Goal: Task Accomplishment & Management: Complete application form

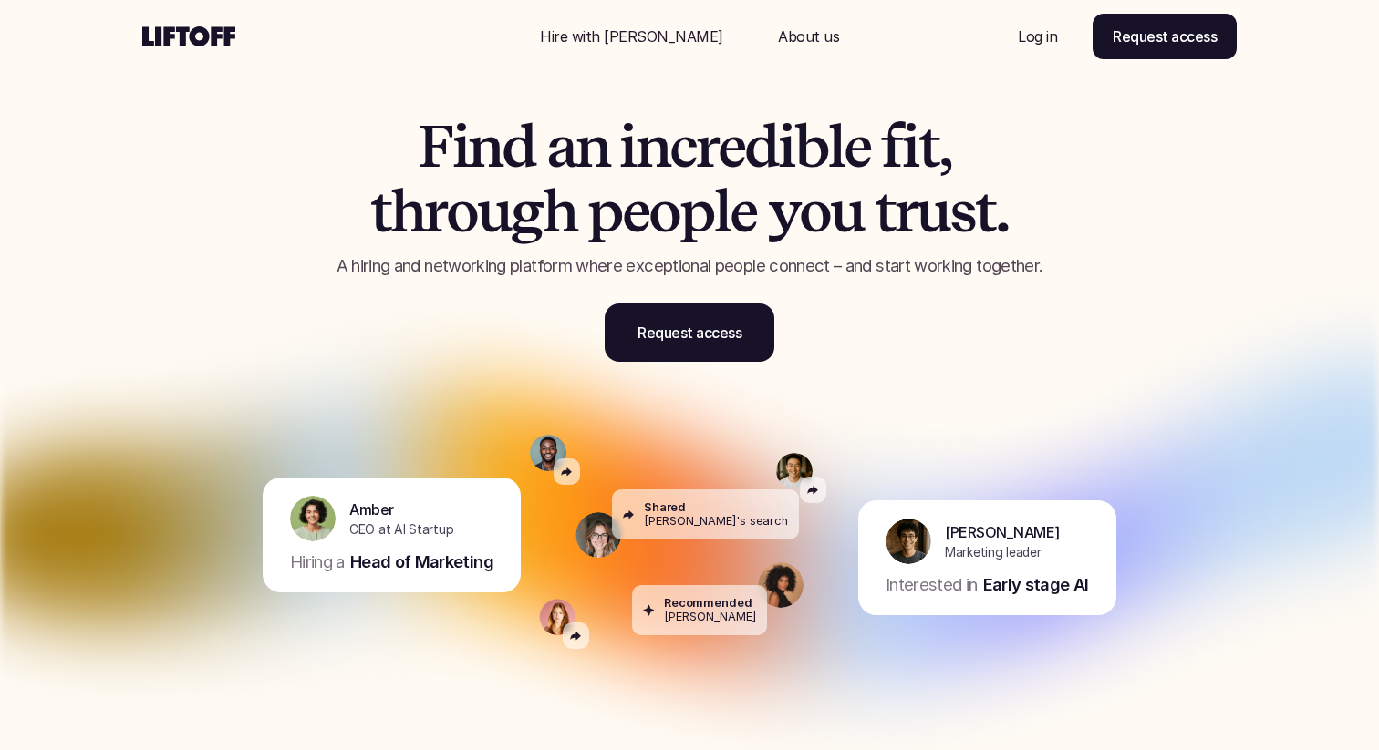
click at [1042, 36] on p "Log in" at bounding box center [1037, 37] width 39 height 22
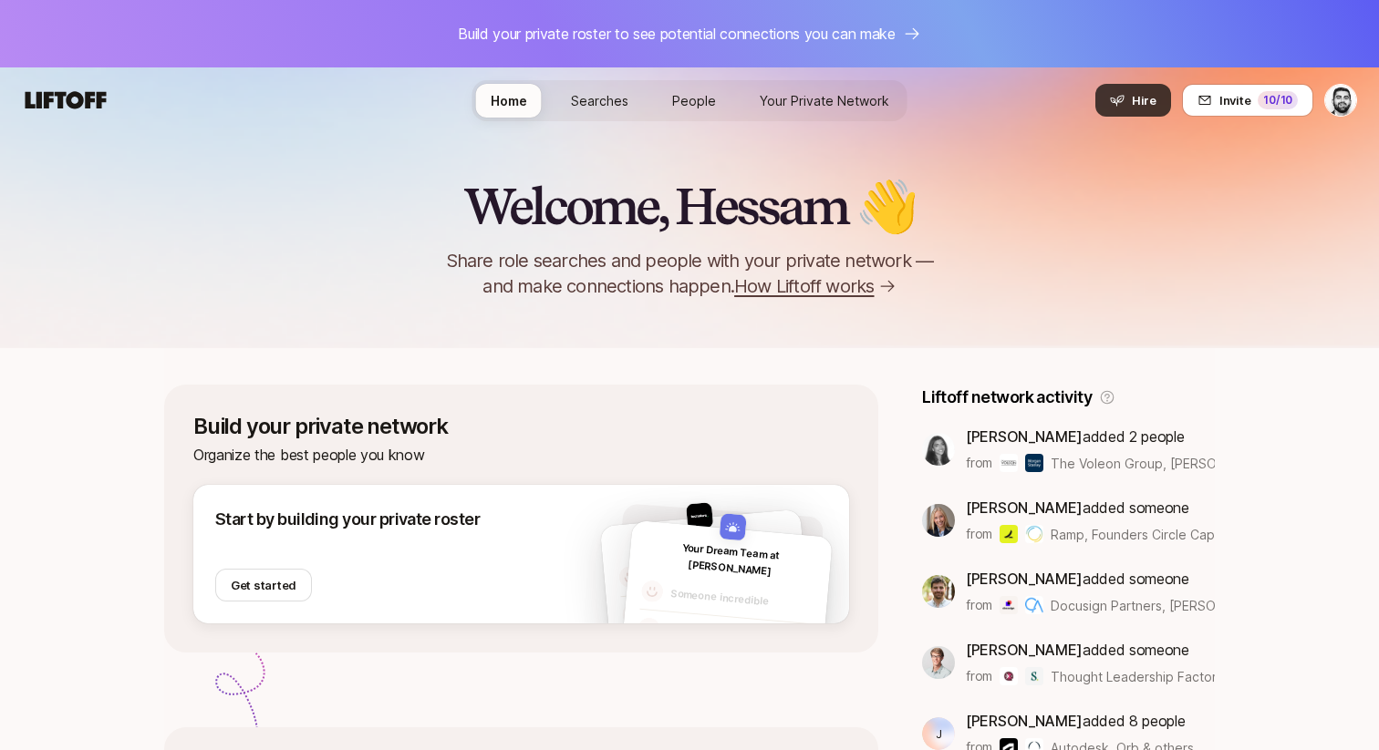
click at [1145, 98] on span "Hire" at bounding box center [1144, 100] width 25 height 18
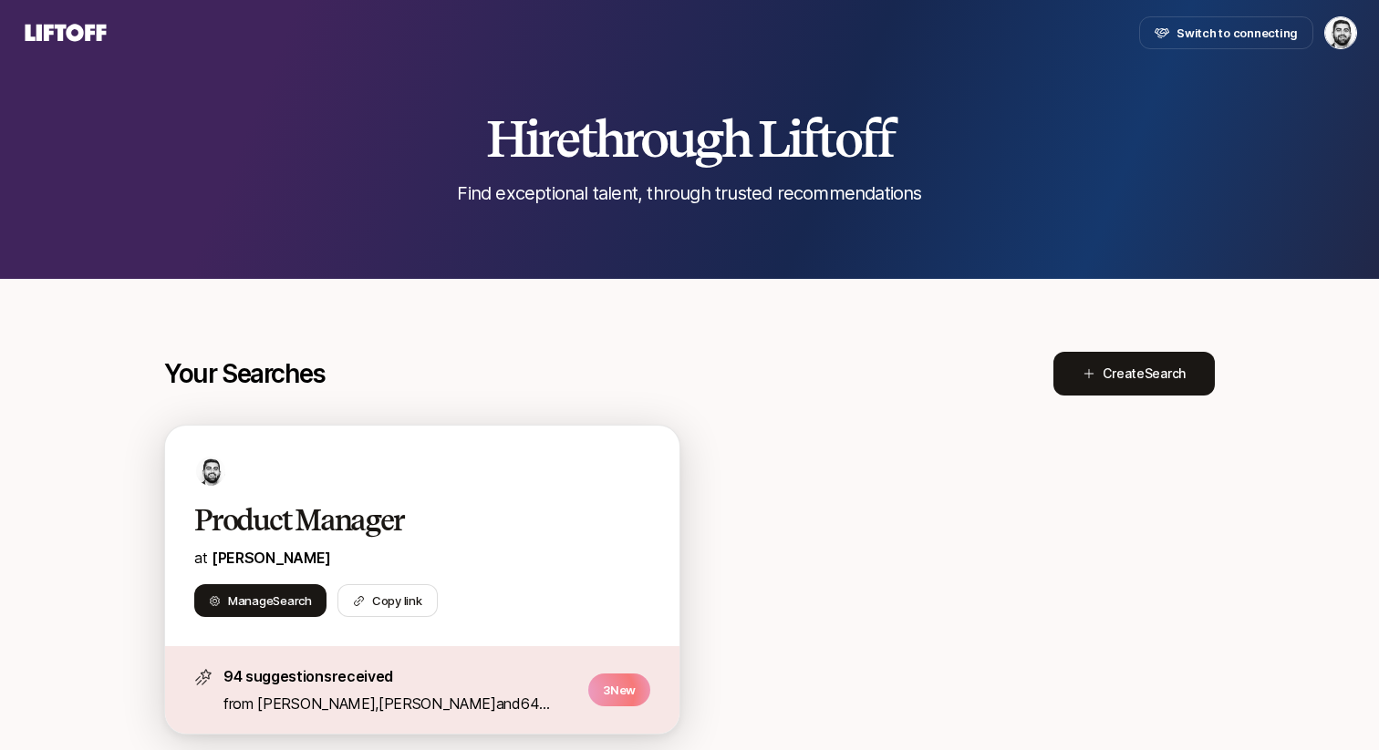
click at [357, 534] on h2 "Product Manager" at bounding box center [403, 520] width 418 height 36
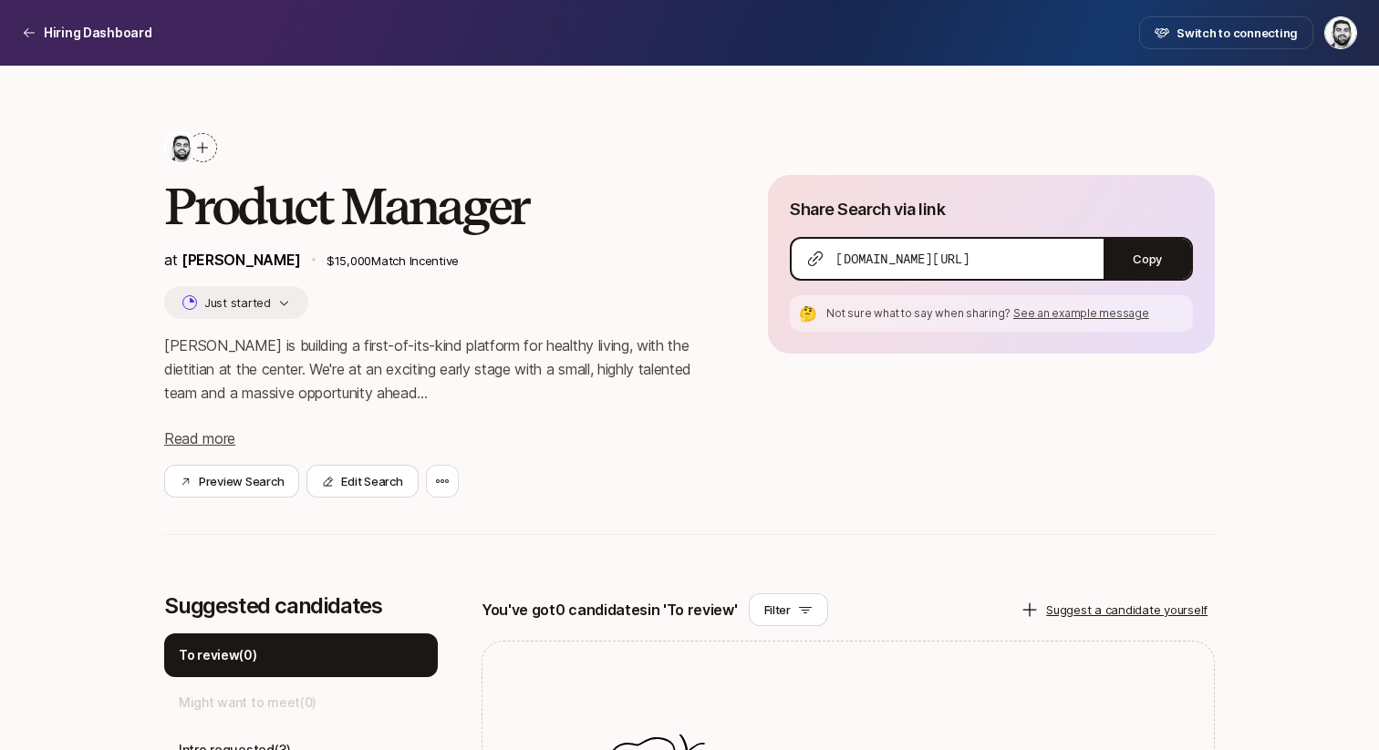
click at [210, 428] on div "Fay is building a first-of-its-kind platform for healthy living, with the dieti…" at bounding box center [436, 392] width 545 height 117
click at [212, 433] on span "Read more" at bounding box center [199, 439] width 71 height 18
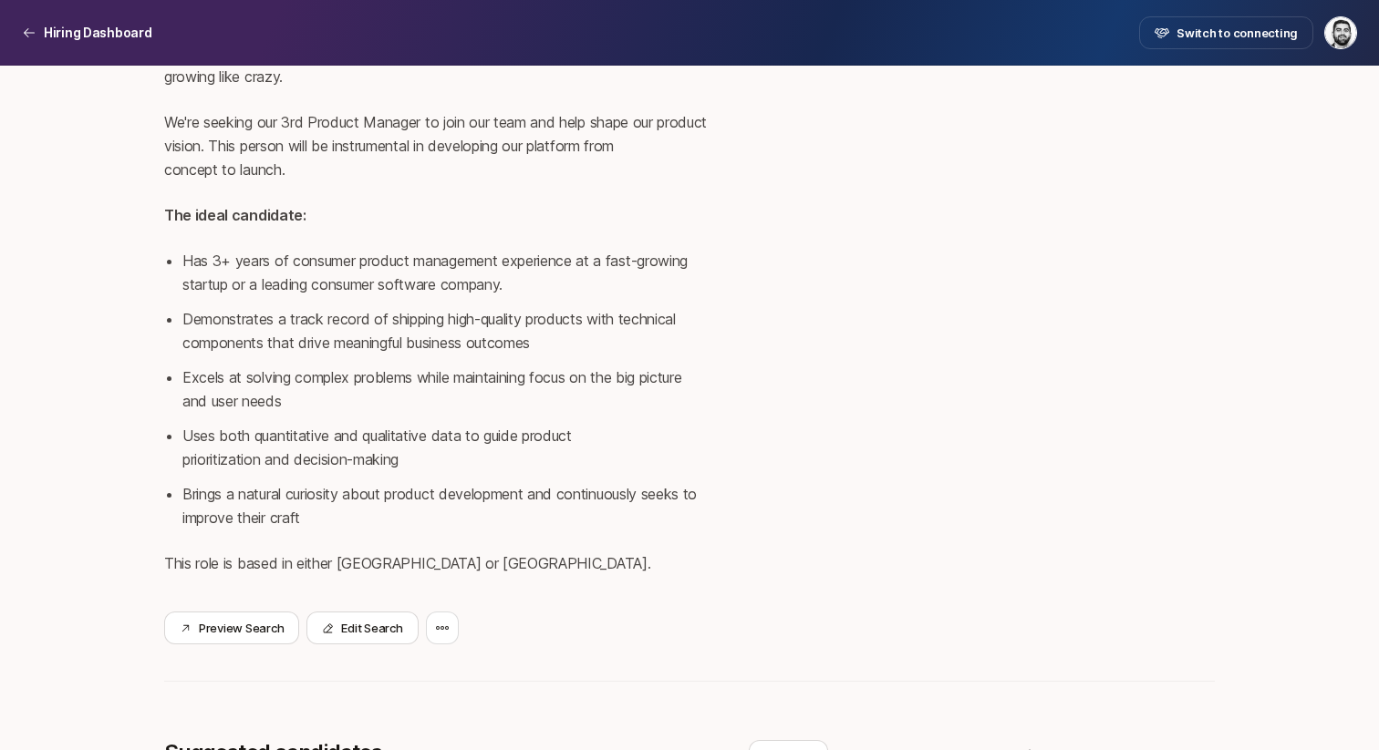
scroll to position [595, 0]
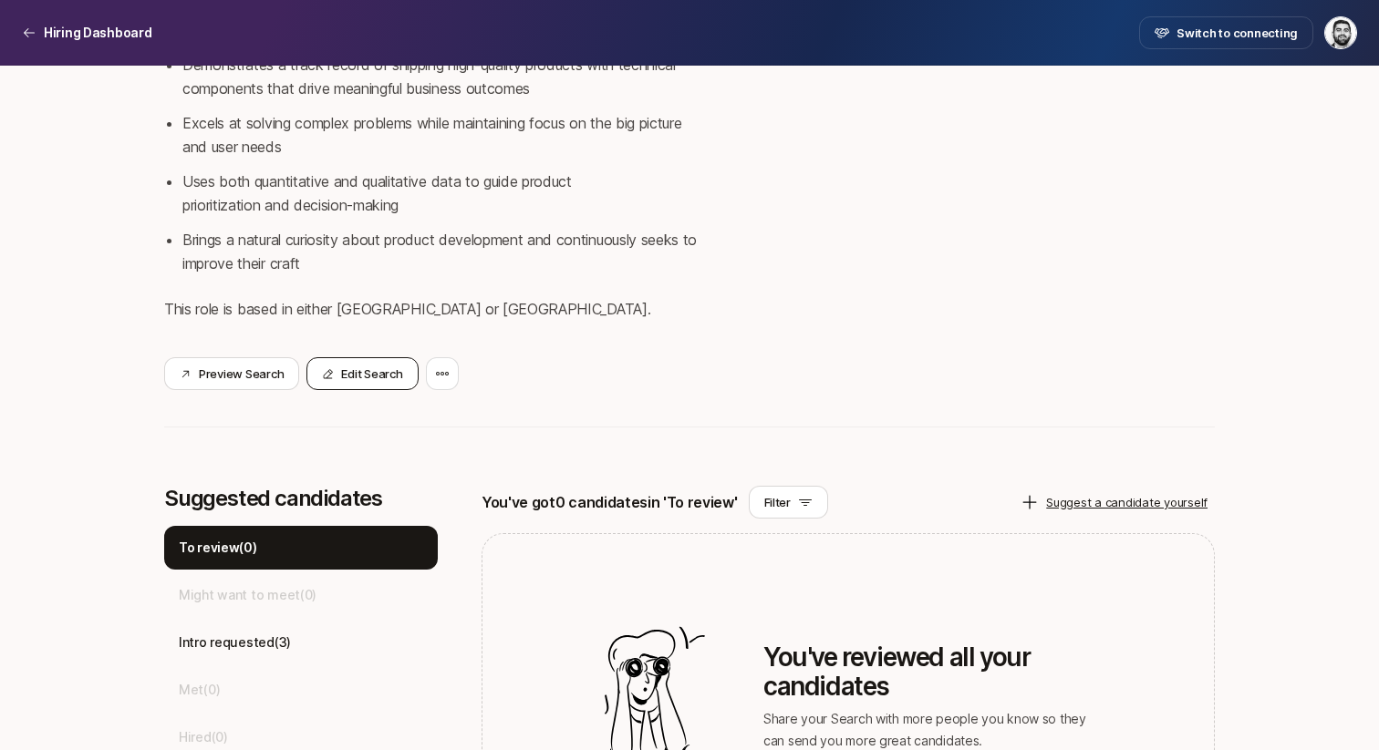
click at [374, 388] on button "Edit Search" at bounding box center [361, 373] width 111 height 33
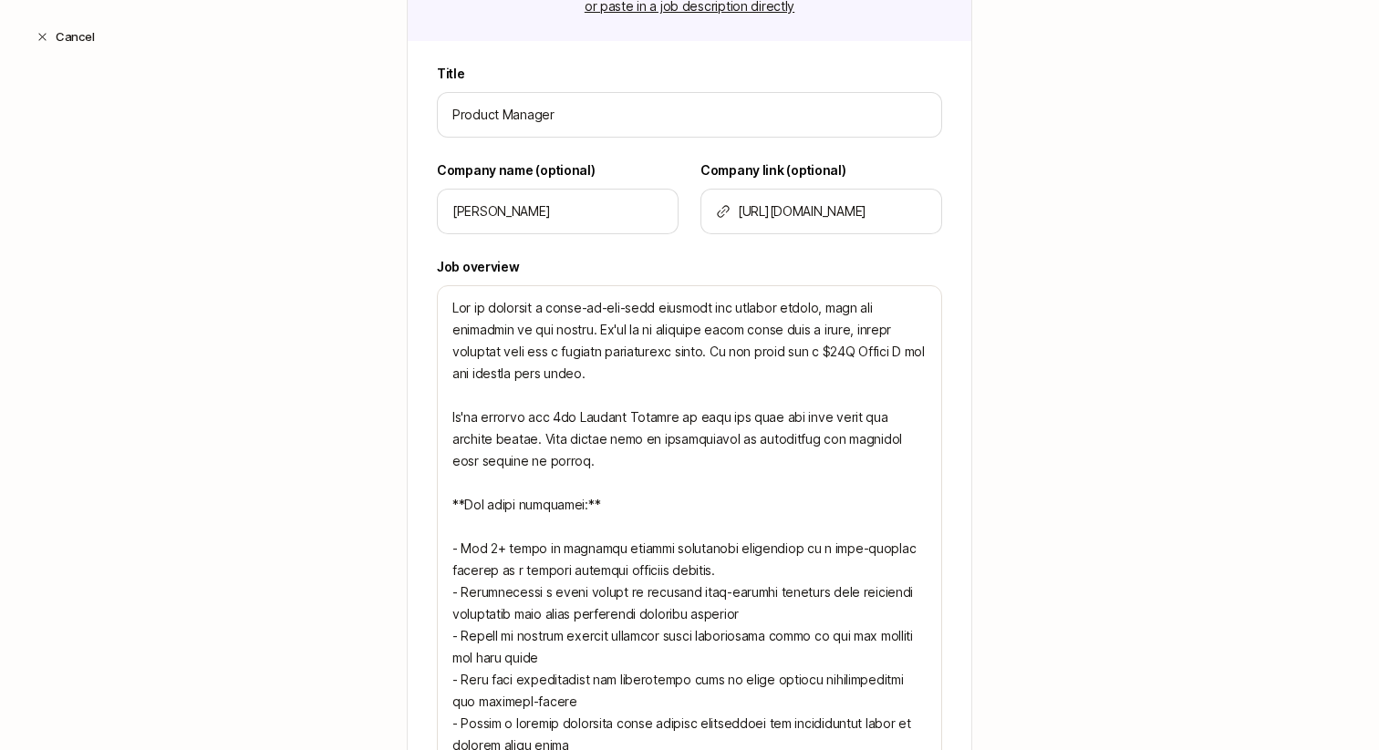
scroll to position [453, 0]
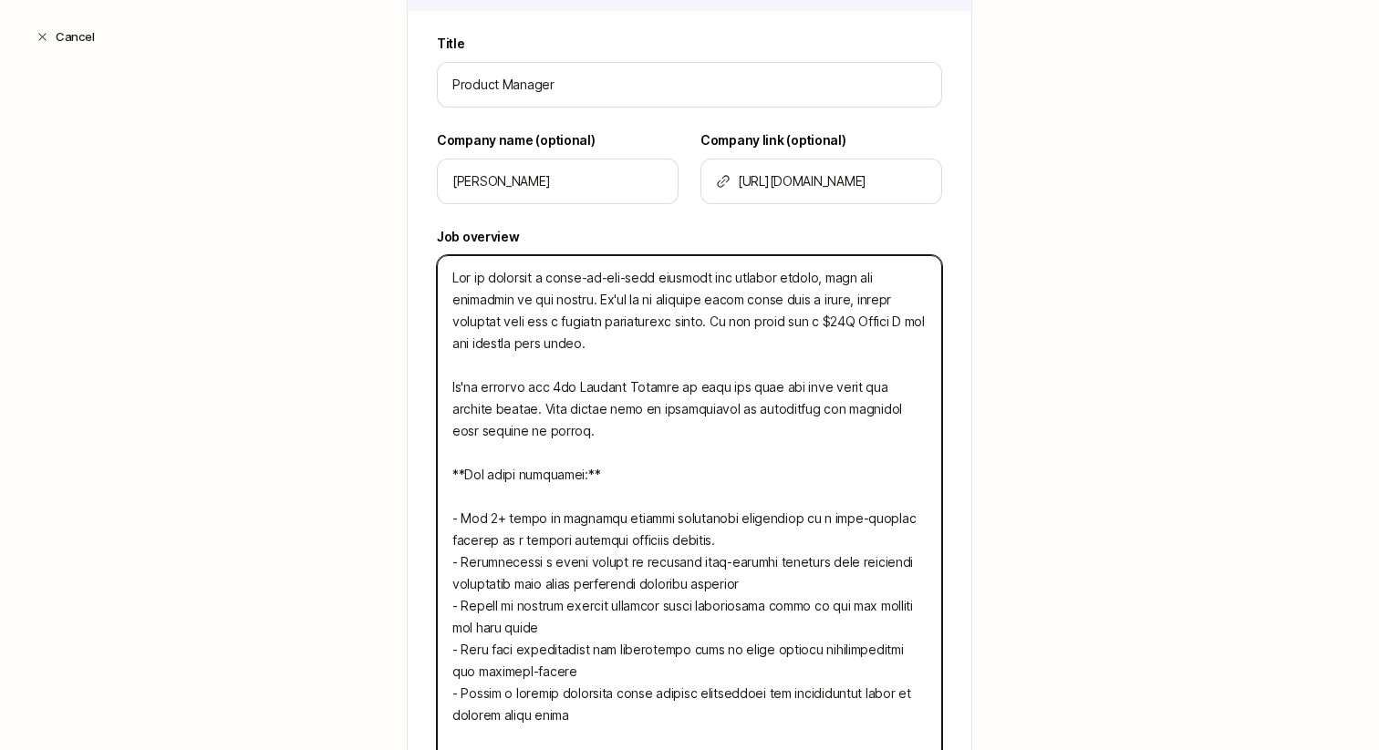
click at [675, 388] on textarea at bounding box center [689, 518] width 505 height 527
type textarea "Fay is building a first-of-its-kind platform for healthy living, with the dieti…"
type textarea "x"
type textarea "Fay is building a first-of-its-kind platform for healthy living, with the dieti…"
type textarea "x"
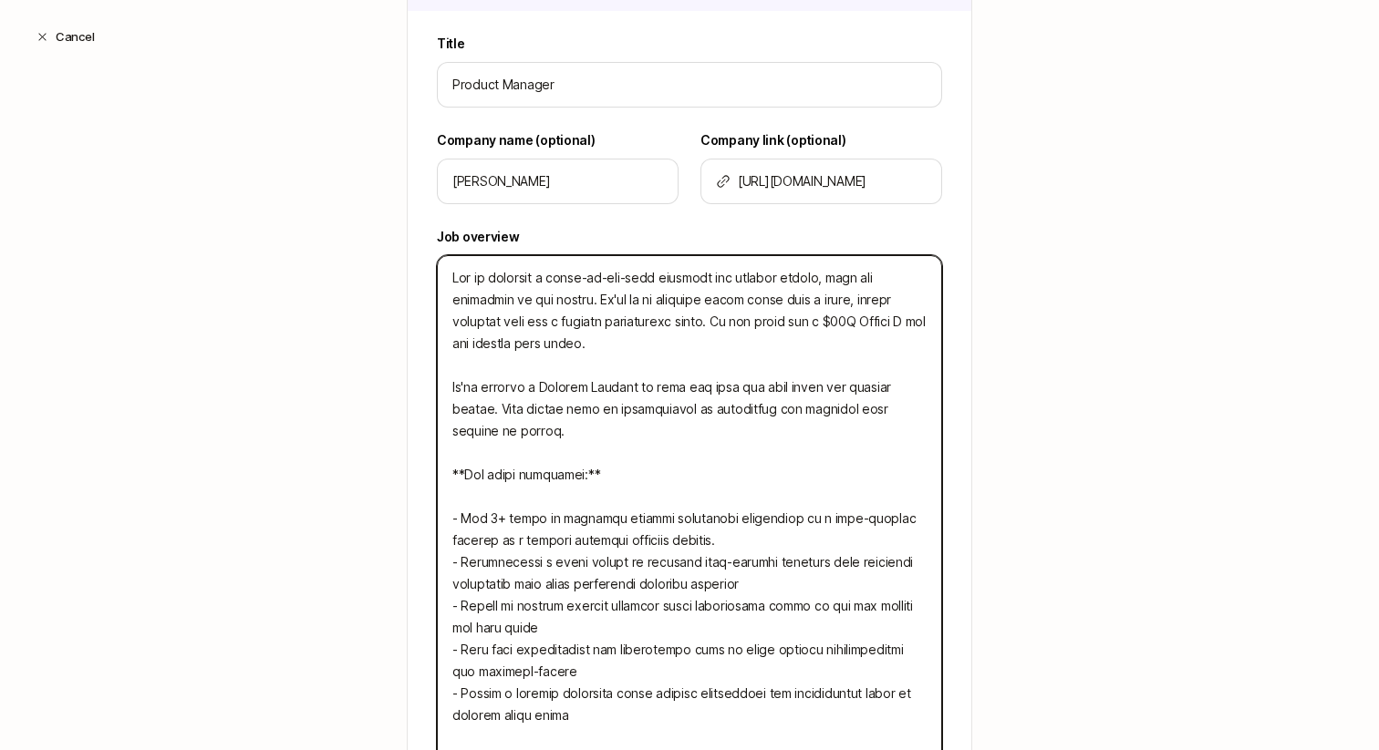
scroll to position [512, 0]
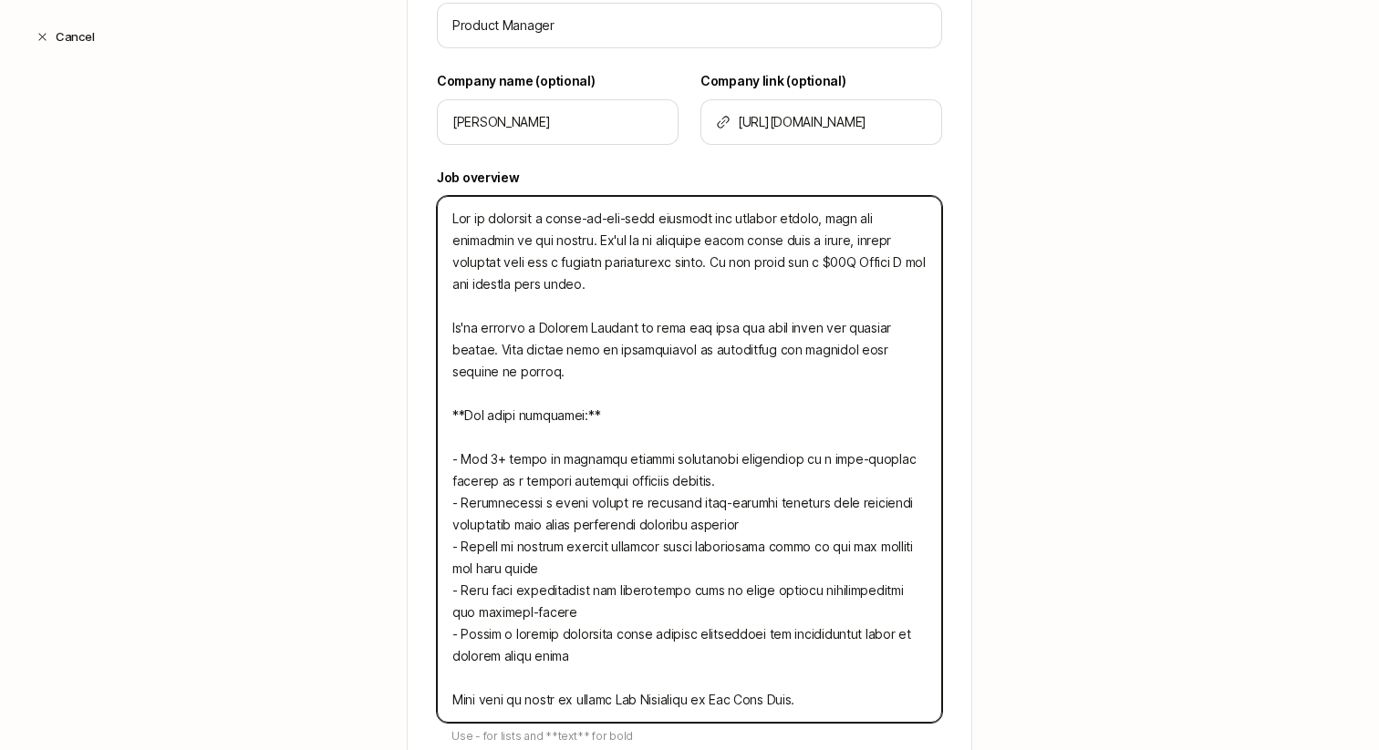
click at [711, 322] on textarea at bounding box center [689, 459] width 505 height 527
type textarea "Fay is building a first-of-its-kind platform for healthy living, with the dieti…"
type textarea "x"
type textarea "Fay is building a first-of-its-kind platform for healthy living, with the dieti…"
type textarea "x"
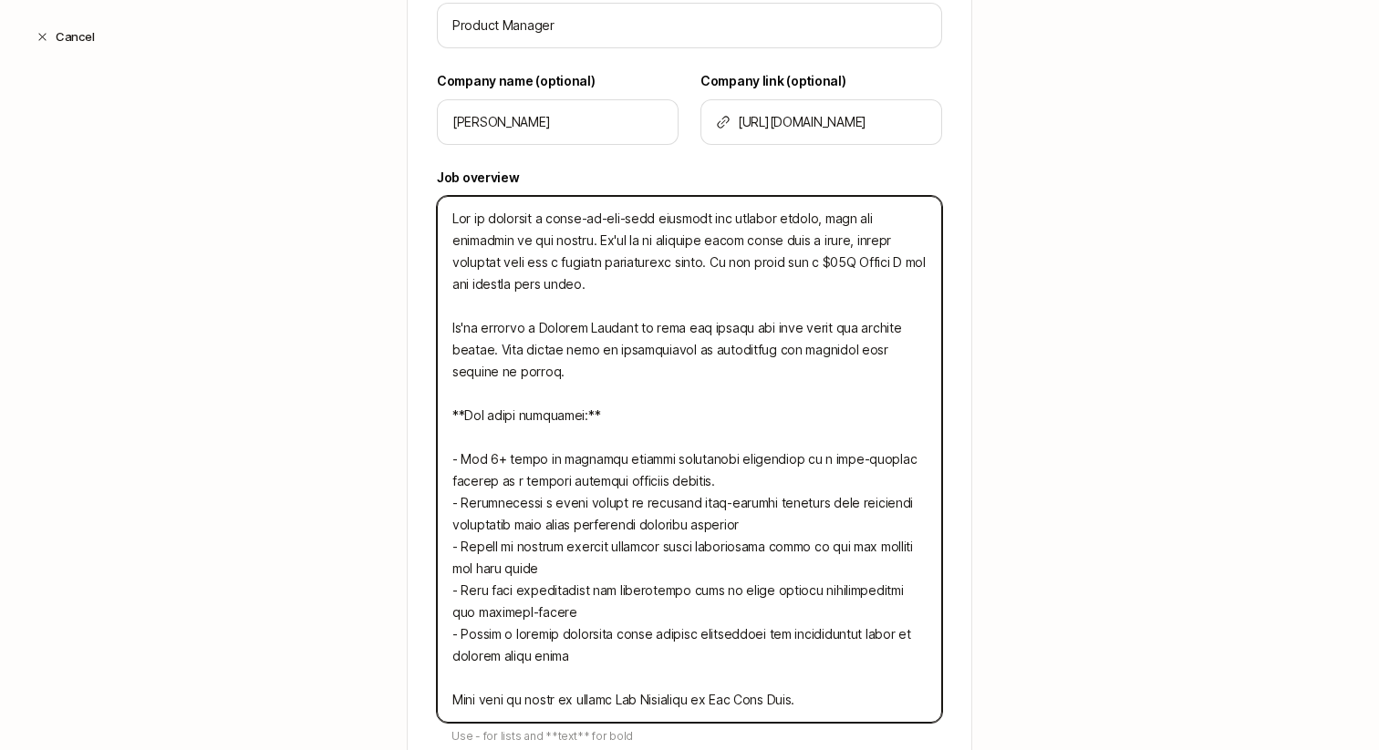
type textarea "Fay is building a first-of-its-kind platform for healthy living, with the dieti…"
type textarea "x"
type textarea "Fay is building a first-of-its-kind platform for healthy living, with the dieti…"
type textarea "x"
type textarea "Fay is building a first-of-its-kind platform for healthy living, with the dieti…"
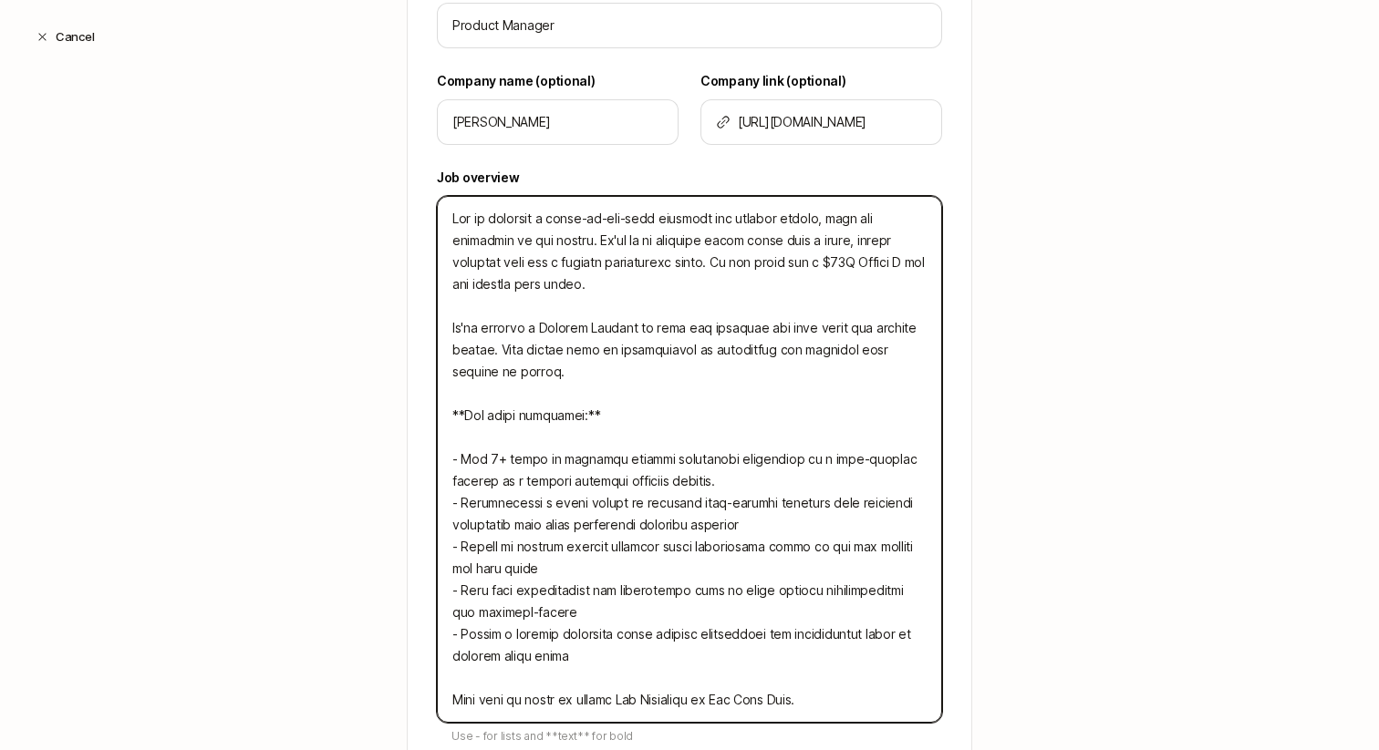
type textarea "x"
type textarea "Fay is building a first-of-its-kind platform for healthy living, with the dieti…"
type textarea "x"
type textarea "Fay is building a first-of-its-kind platform for healthy living, with the dieti…"
type textarea "x"
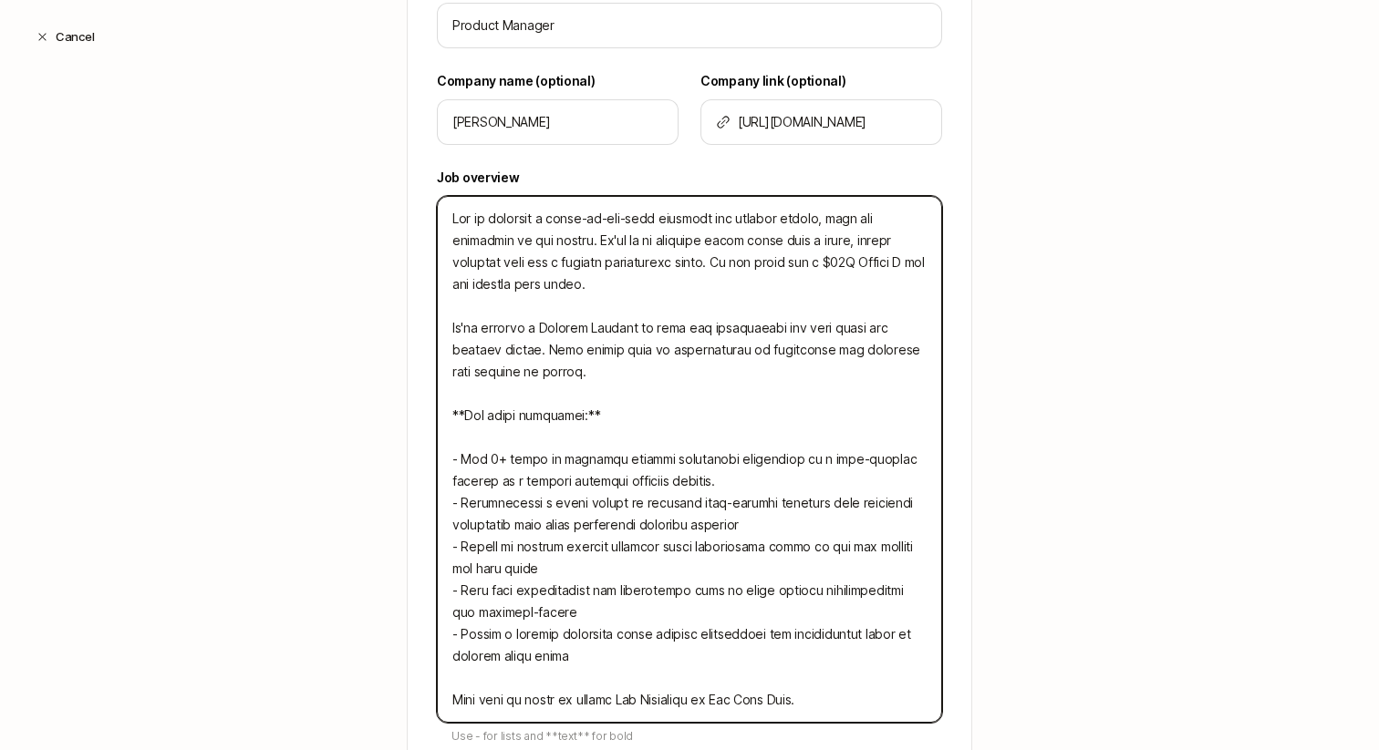
type textarea "Fay is building a first-of-its-kind platform for healthy living, with the dieti…"
type textarea "x"
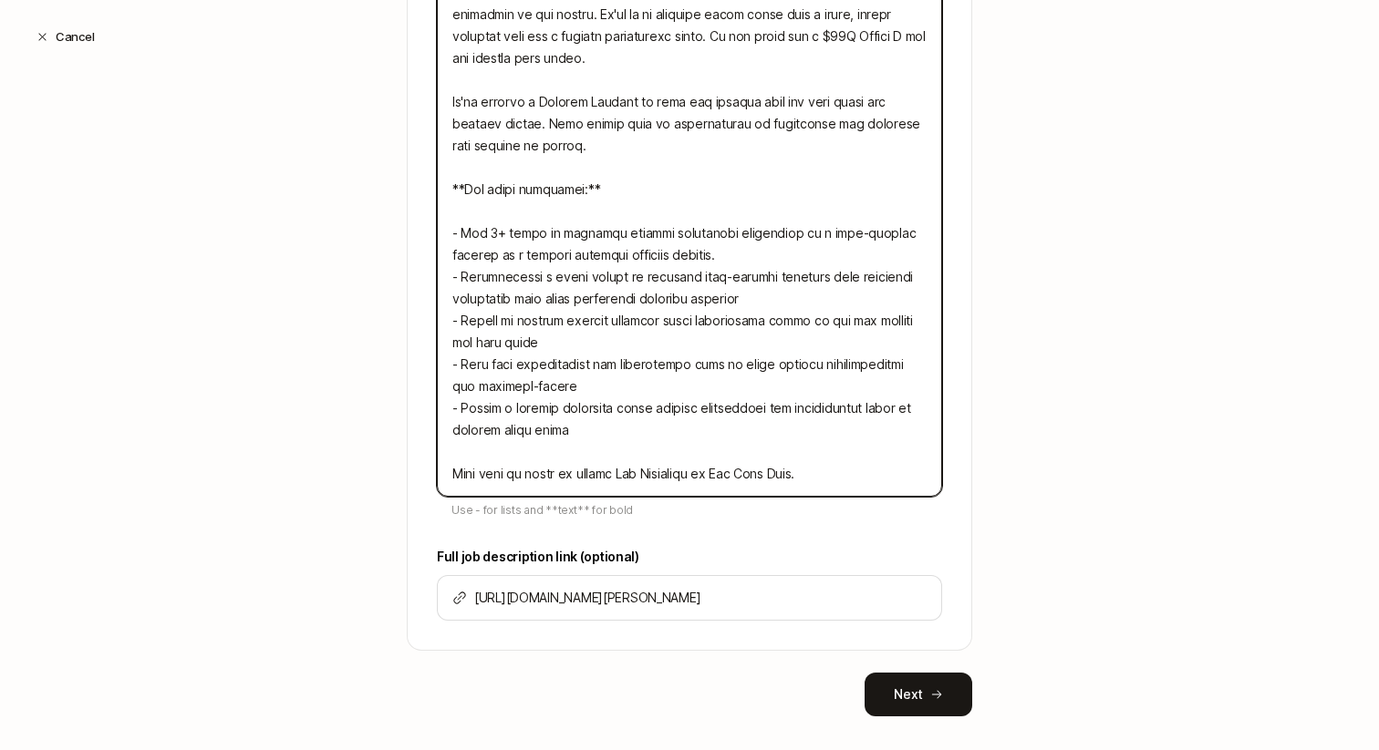
scroll to position [750, 0]
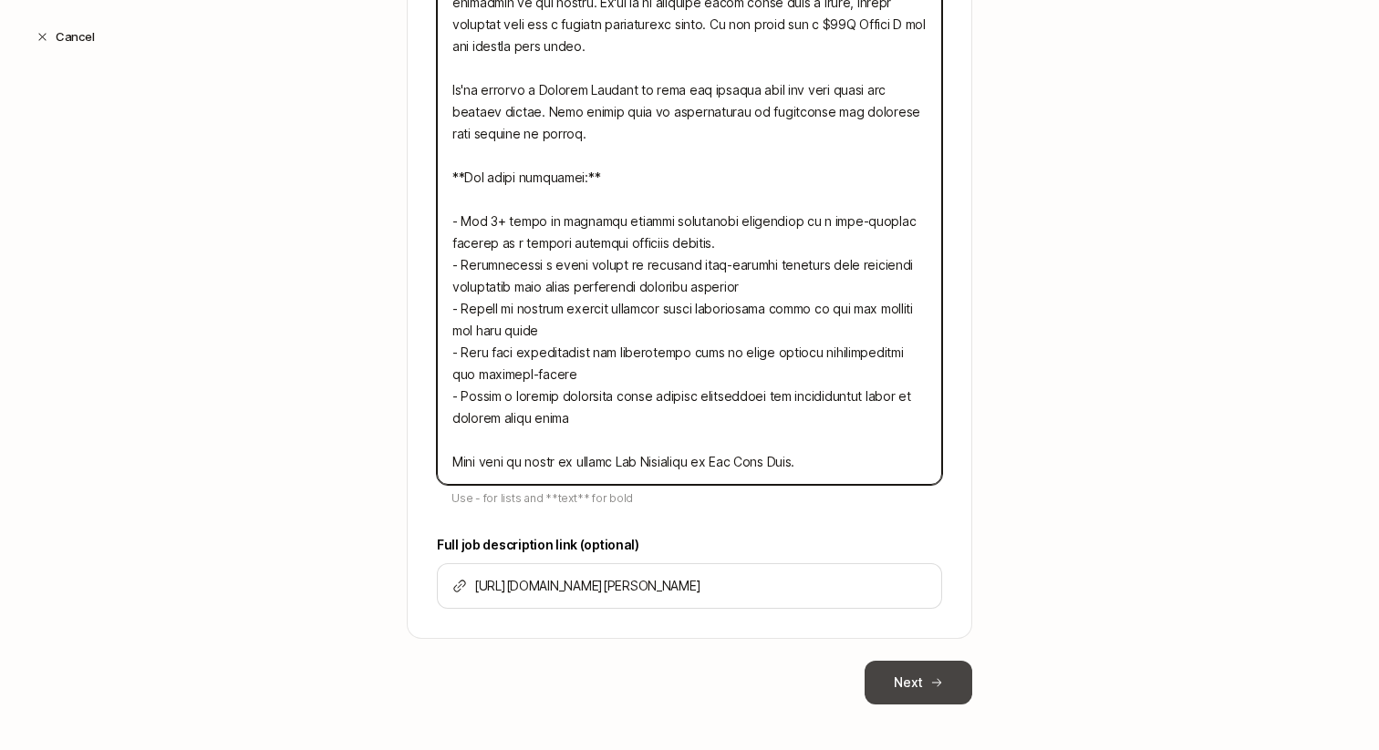
type textarea "Fay is building a first-of-its-kind platform for healthy living, with the dieti…"
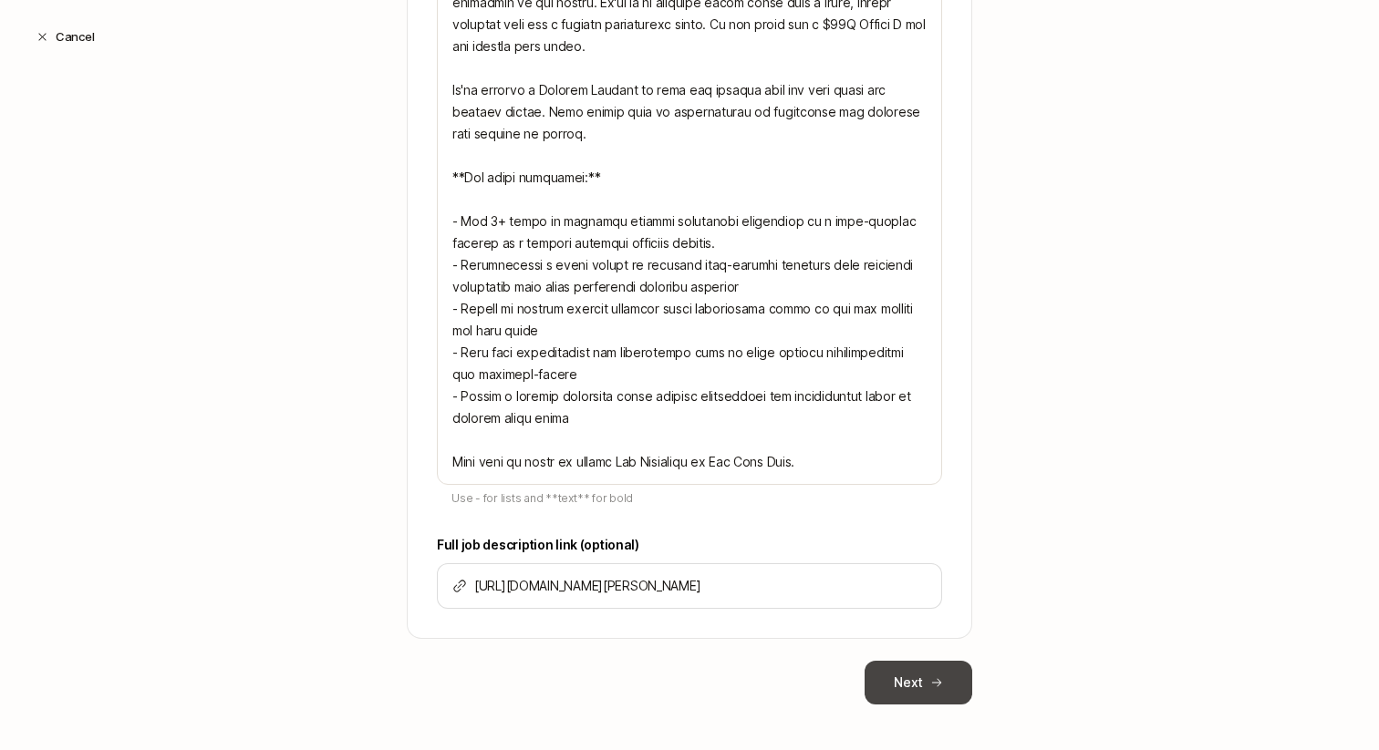
click at [937, 690] on button "Next" at bounding box center [918, 683] width 108 height 44
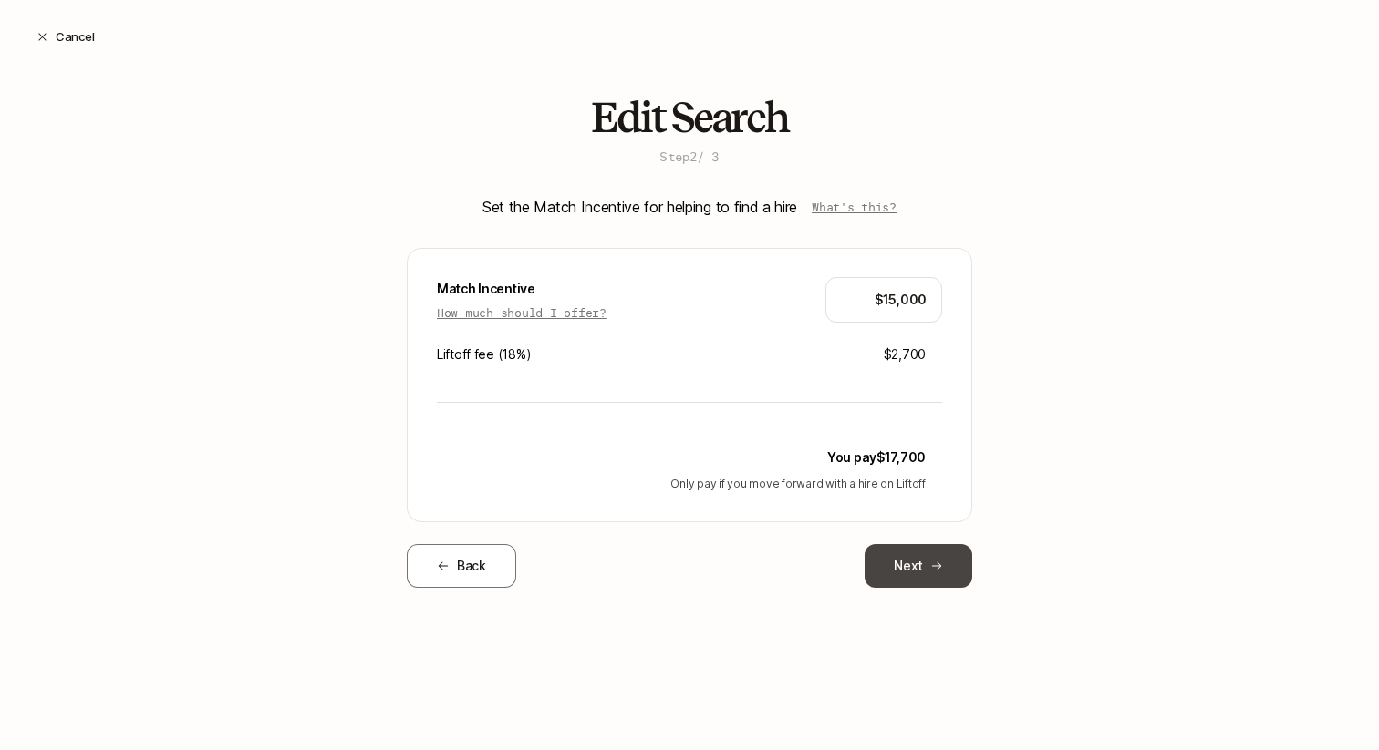
click at [927, 577] on button "Next" at bounding box center [918, 566] width 108 height 44
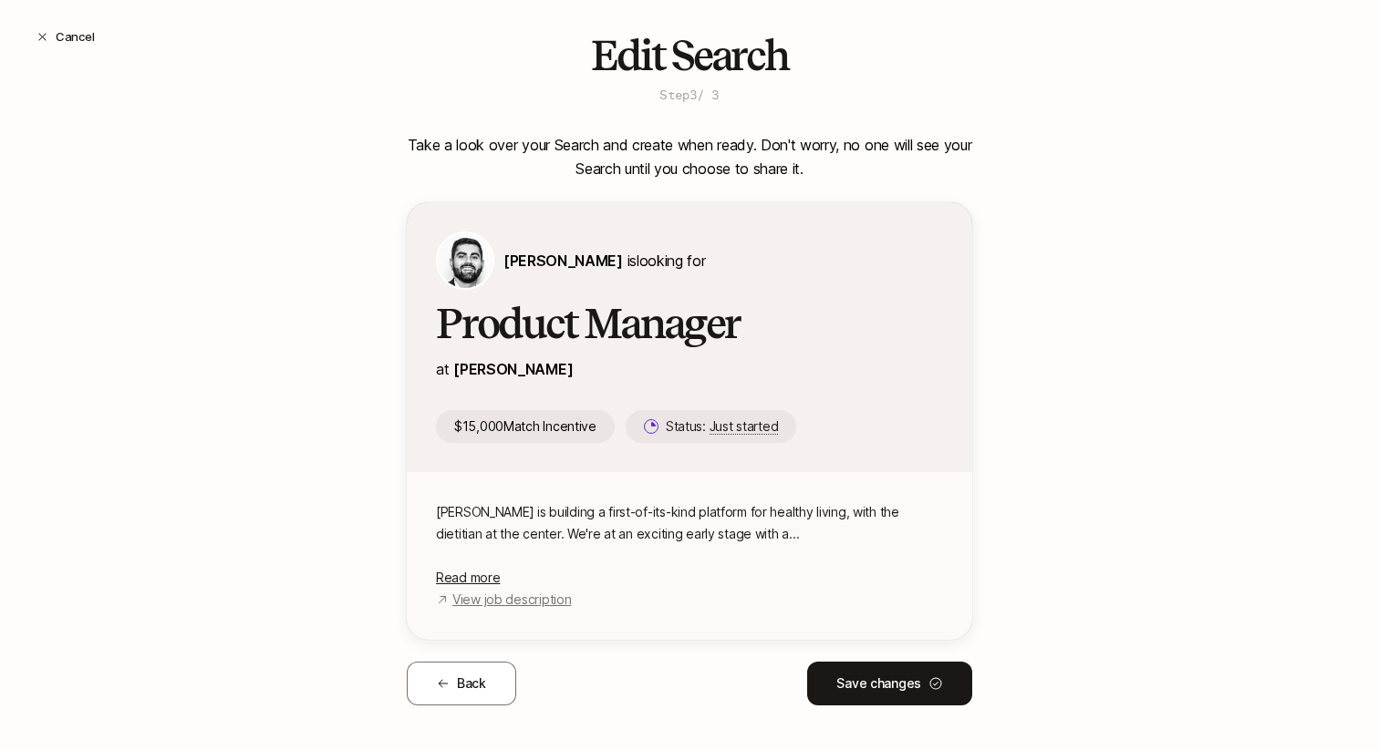
scroll to position [76, 0]
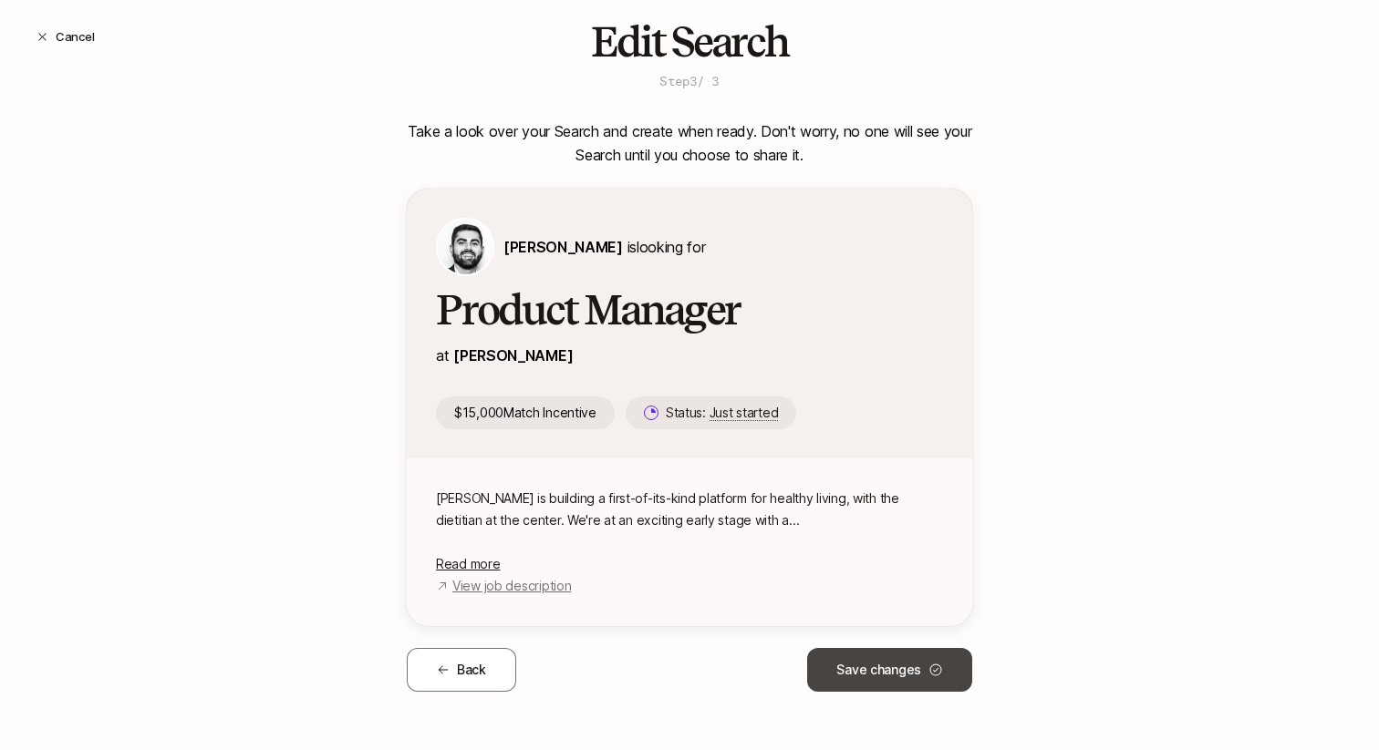
click at [890, 657] on button "Save changes" at bounding box center [889, 670] width 165 height 44
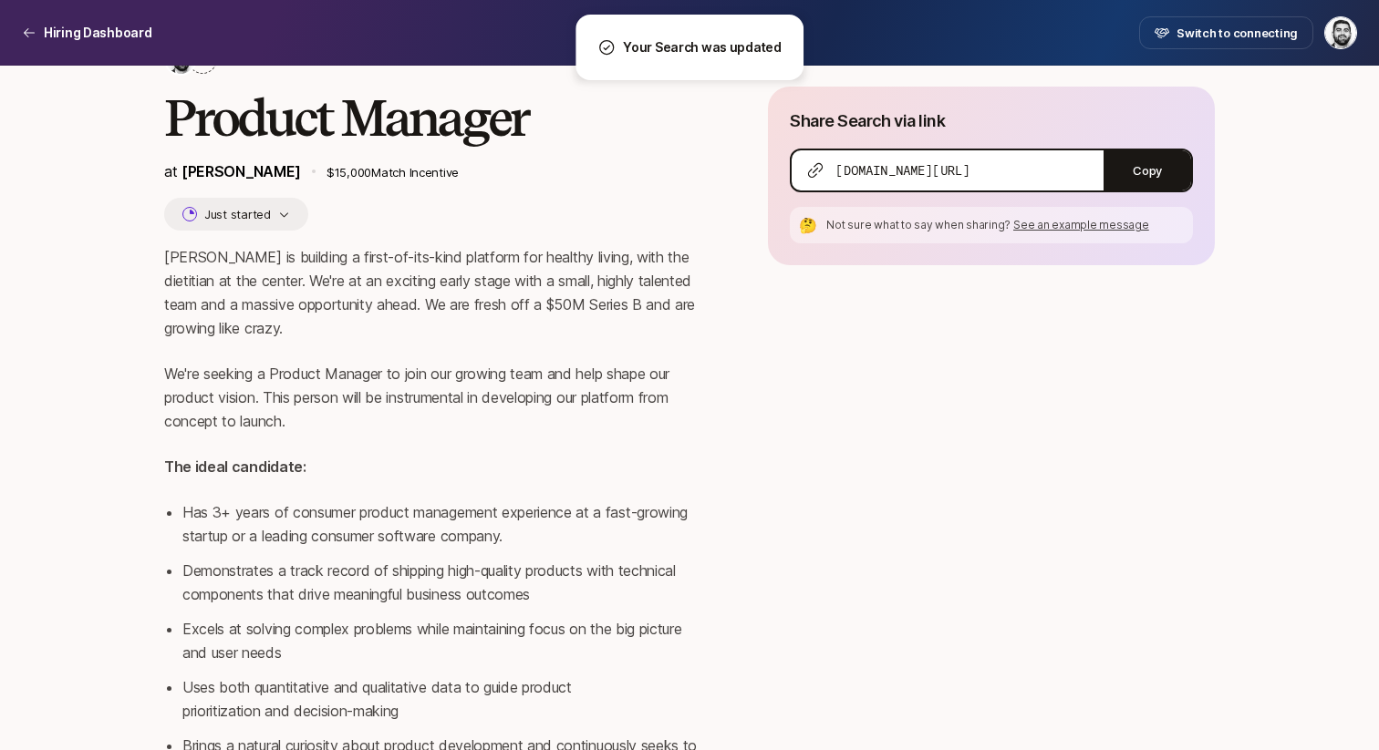
scroll to position [0, 0]
